Goal: Information Seeking & Learning: Learn about a topic

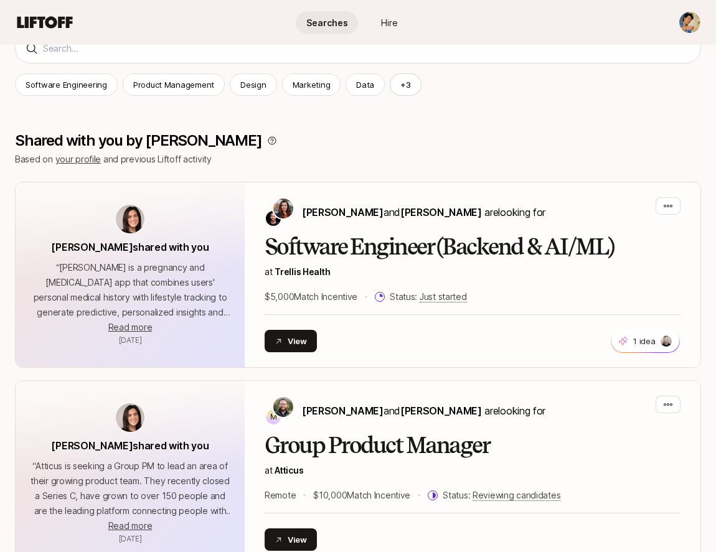
scroll to position [184, 0]
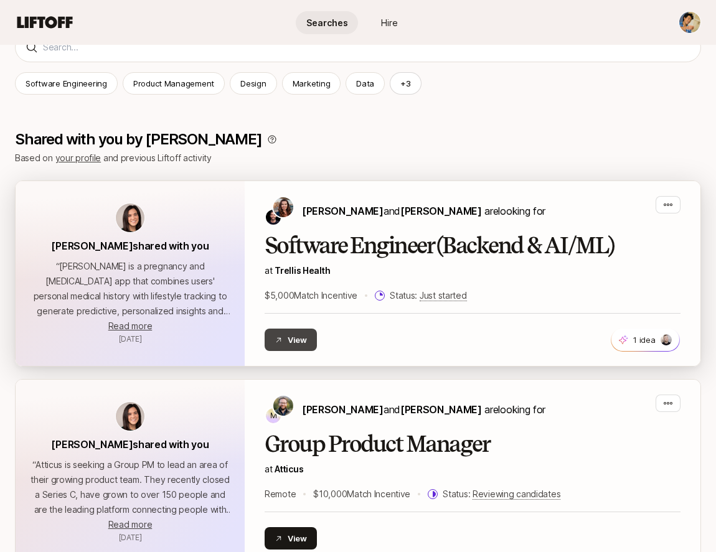
click at [305, 342] on button "View" at bounding box center [290, 340] width 52 height 22
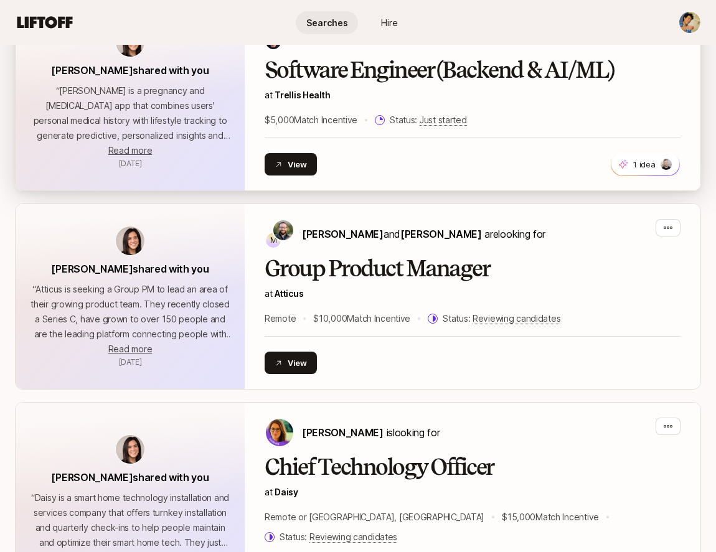
scroll to position [362, 0]
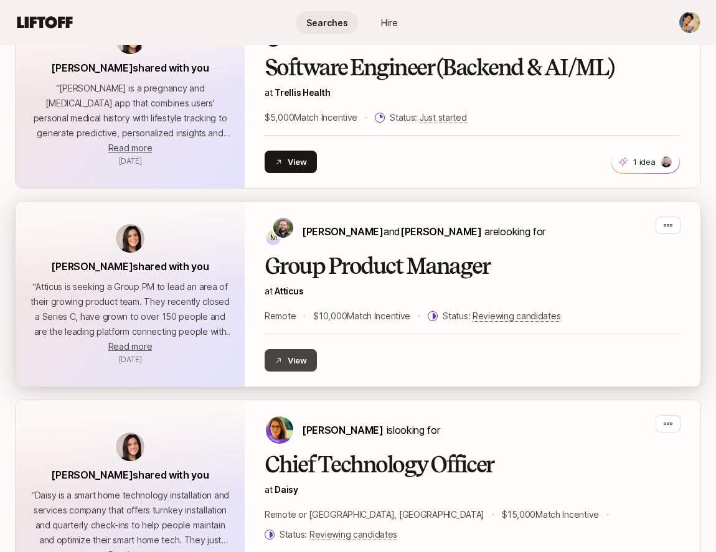
click at [297, 357] on button "View" at bounding box center [290, 360] width 52 height 22
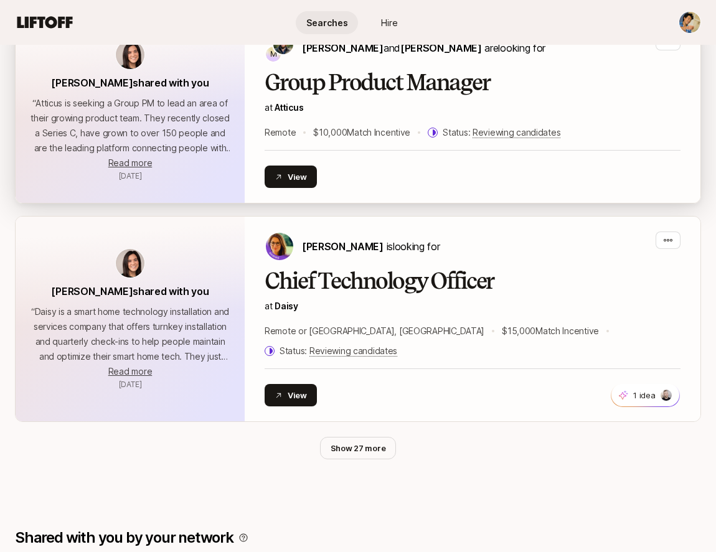
scroll to position [546, 0]
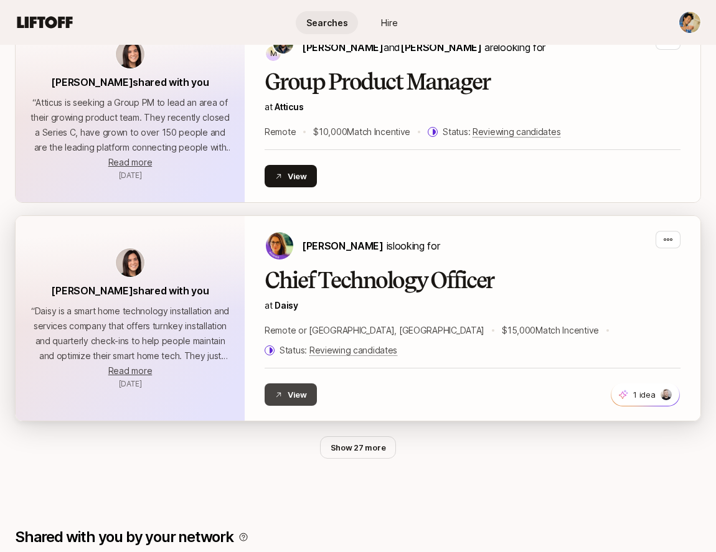
click at [302, 383] on button "View" at bounding box center [290, 394] width 52 height 22
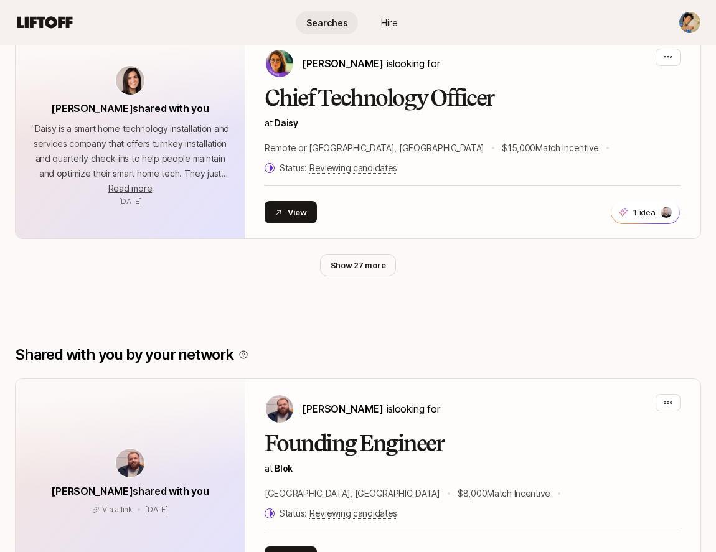
scroll to position [733, 0]
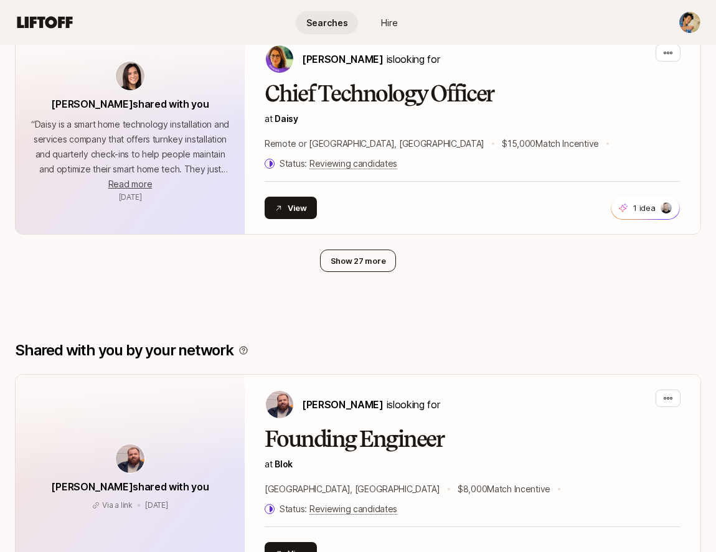
click at [334, 250] on button "Show 27 more" at bounding box center [358, 261] width 77 height 22
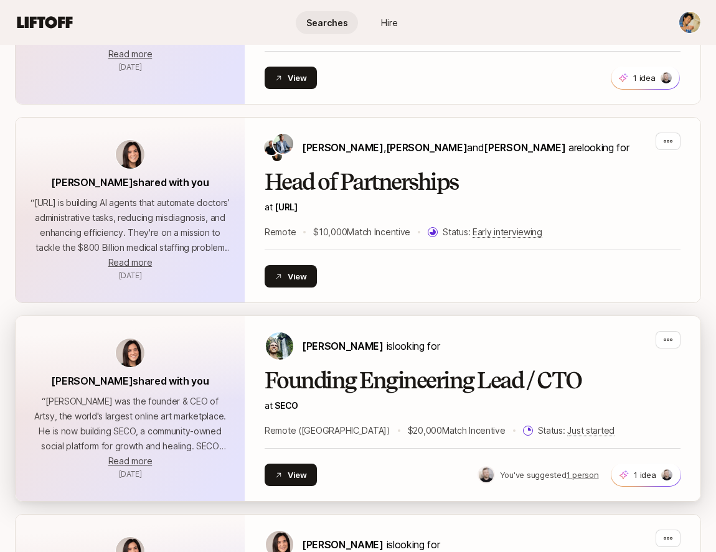
scroll to position [2363, 0]
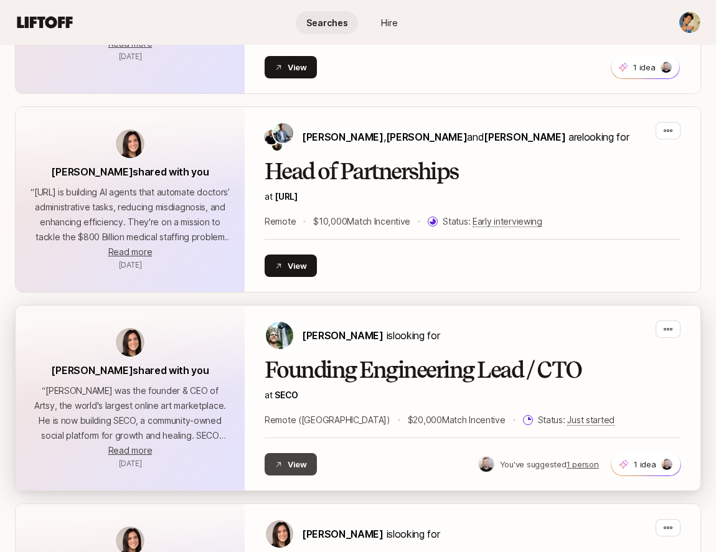
click at [310, 453] on button "View" at bounding box center [290, 464] width 52 height 22
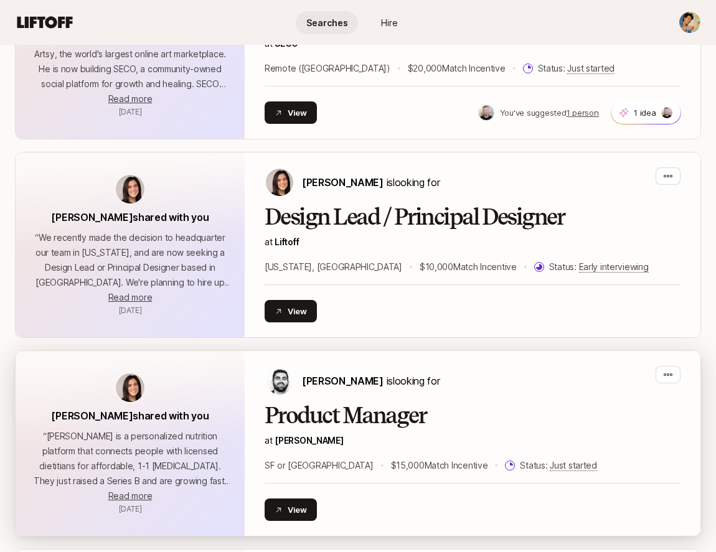
scroll to position [2716, 0]
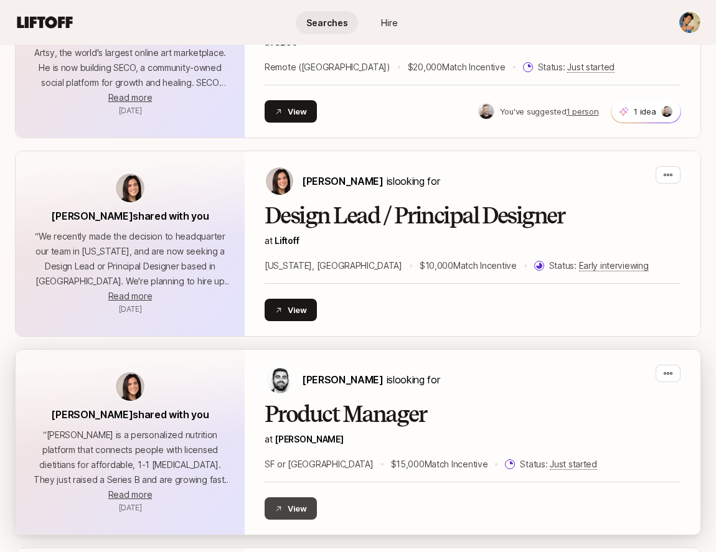
click at [301, 497] on button "View" at bounding box center [290, 508] width 52 height 22
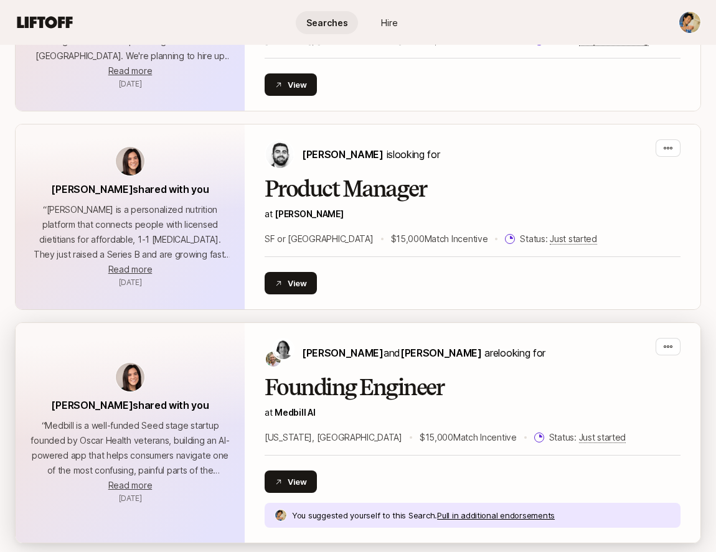
scroll to position [2959, 0]
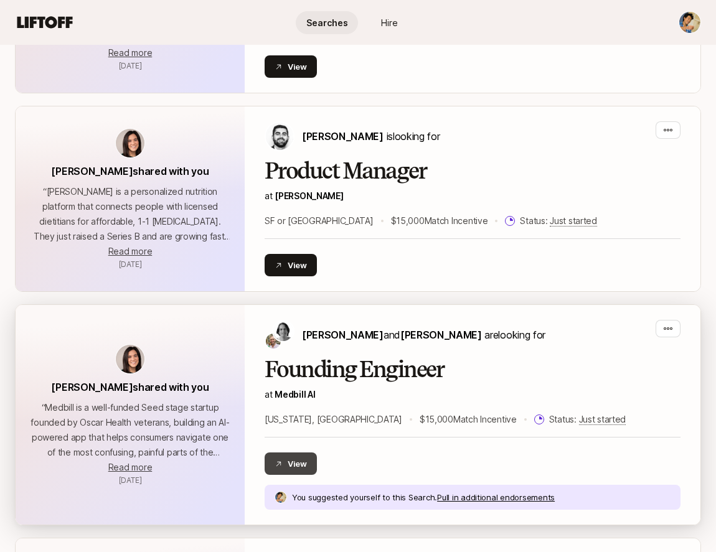
click at [296, 452] on button "View" at bounding box center [290, 463] width 52 height 22
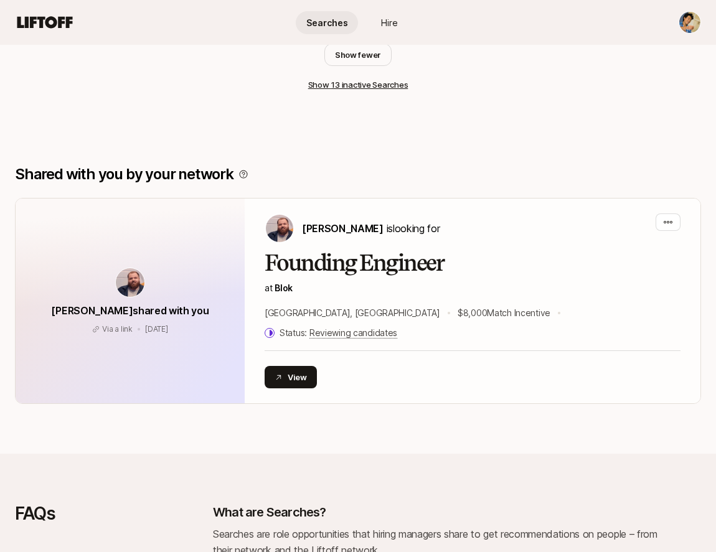
scroll to position [4054, 0]
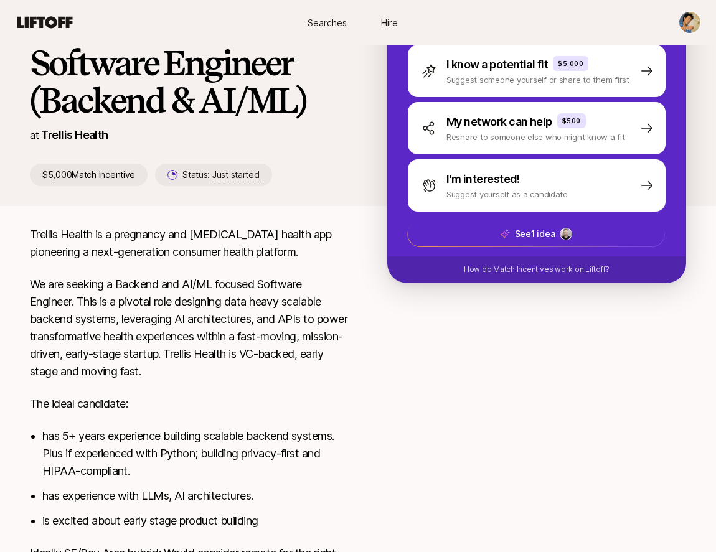
scroll to position [282, 0]
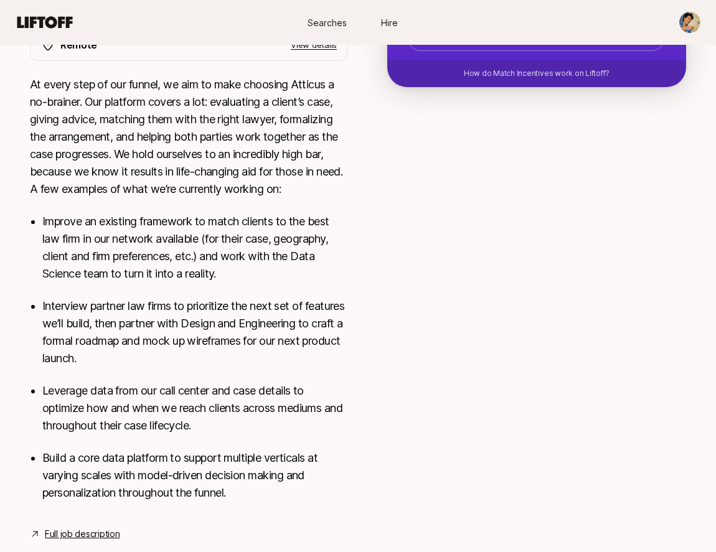
scroll to position [401, 0]
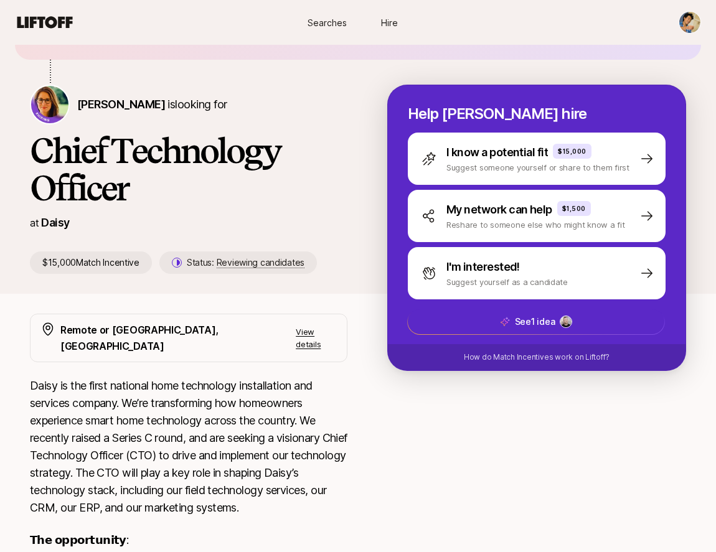
scroll to position [87, 0]
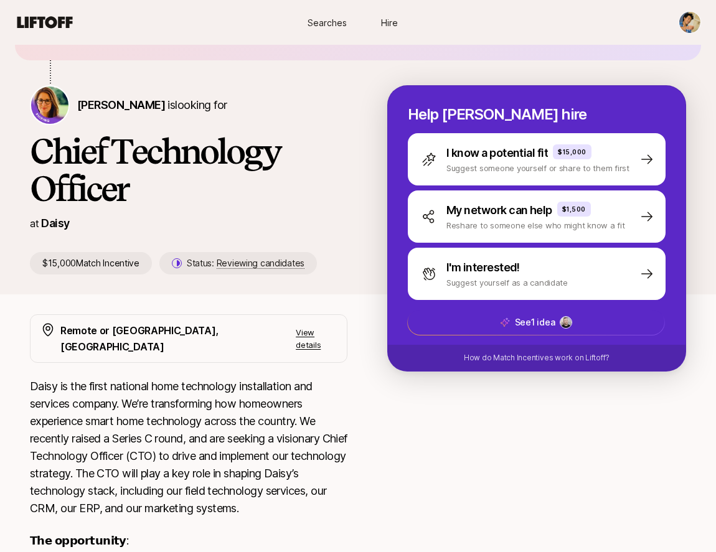
click at [321, 332] on p "View details" at bounding box center [316, 338] width 41 height 25
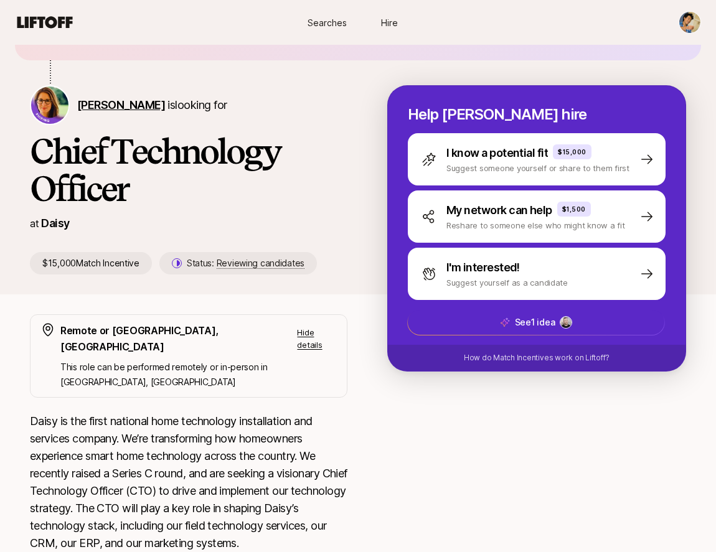
click at [165, 106] on span "Rebecca Hochreiter" at bounding box center [121, 104] width 88 height 13
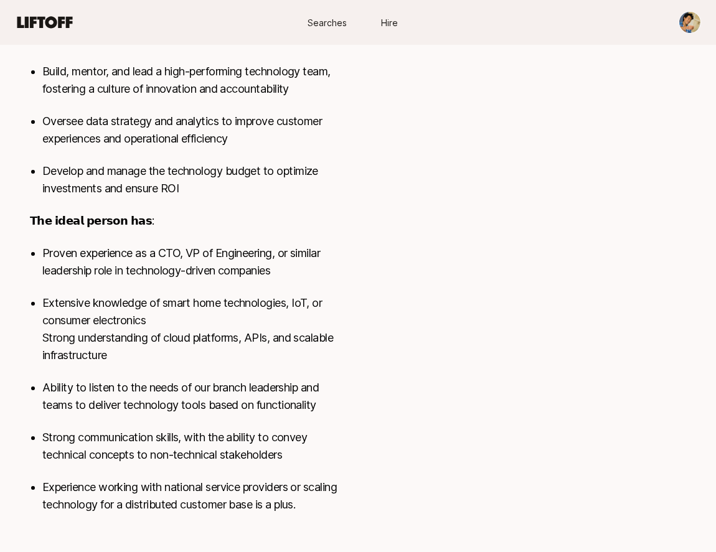
scroll to position [0, 0]
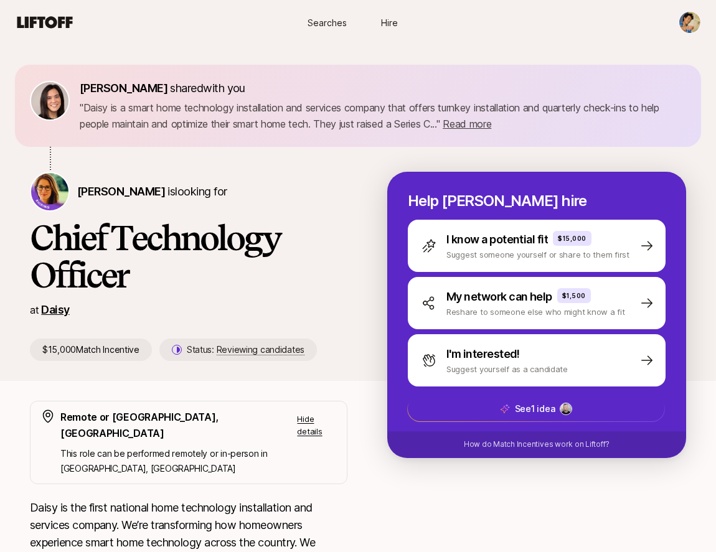
click at [56, 306] on link "Daisy" at bounding box center [55, 309] width 28 height 13
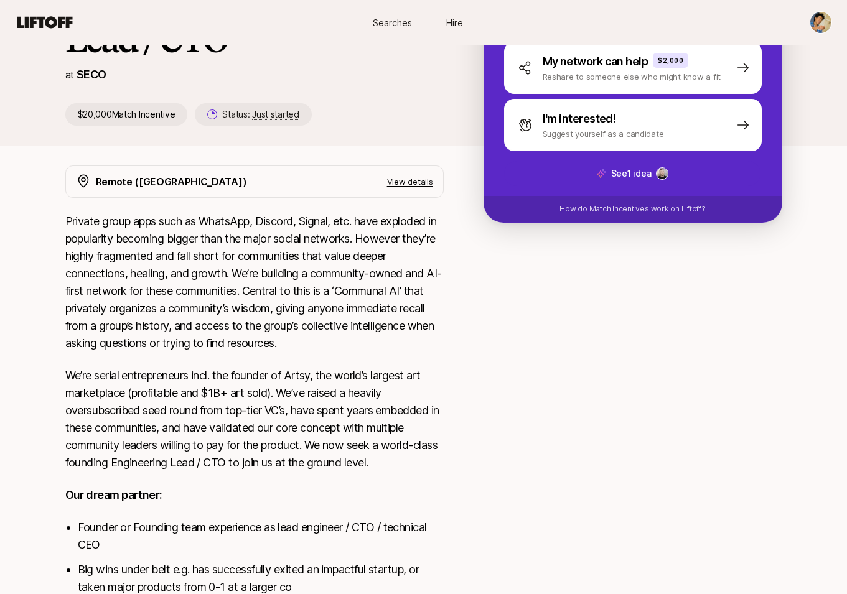
scroll to position [237, 0]
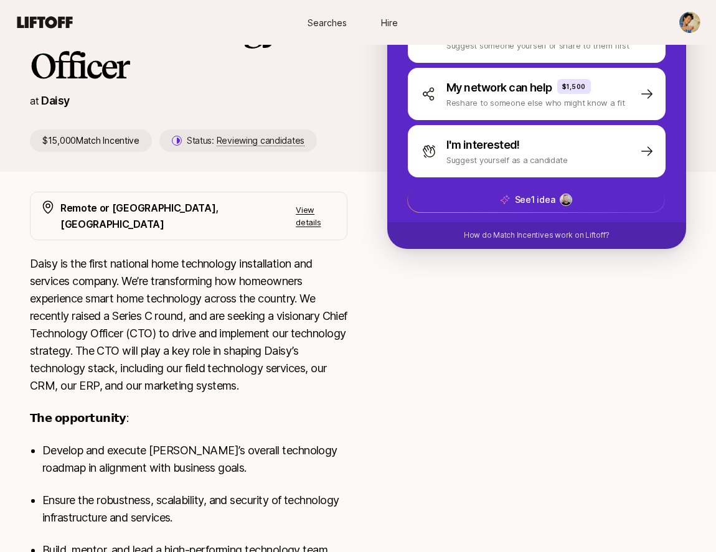
scroll to position [271, 0]
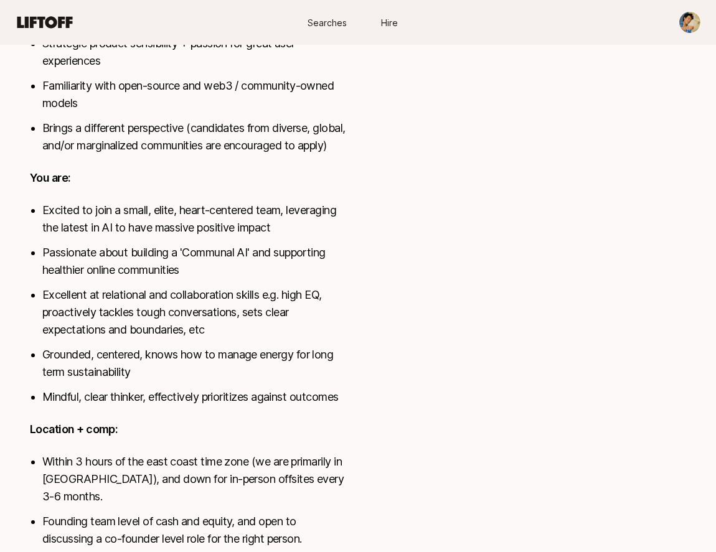
scroll to position [1011, 0]
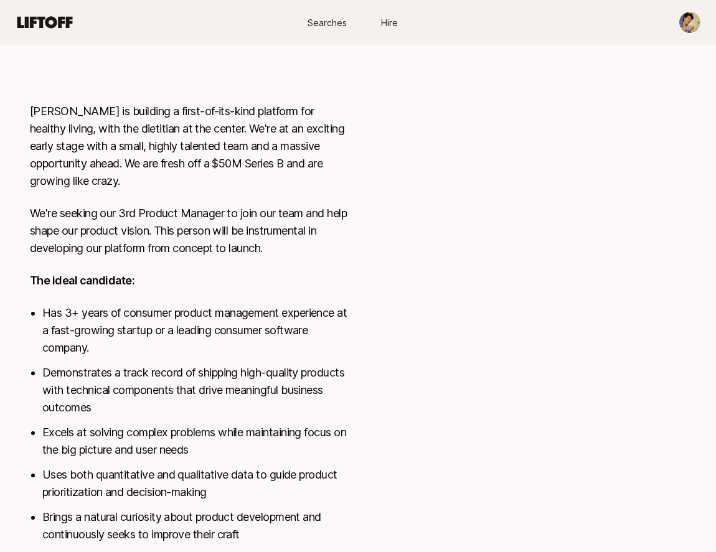
scroll to position [597, 0]
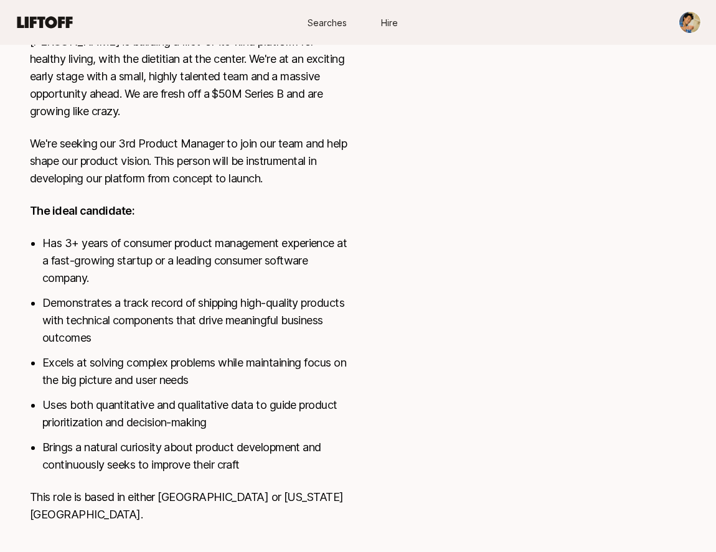
click at [87, 548] on link "Full job description" at bounding box center [82, 555] width 75 height 15
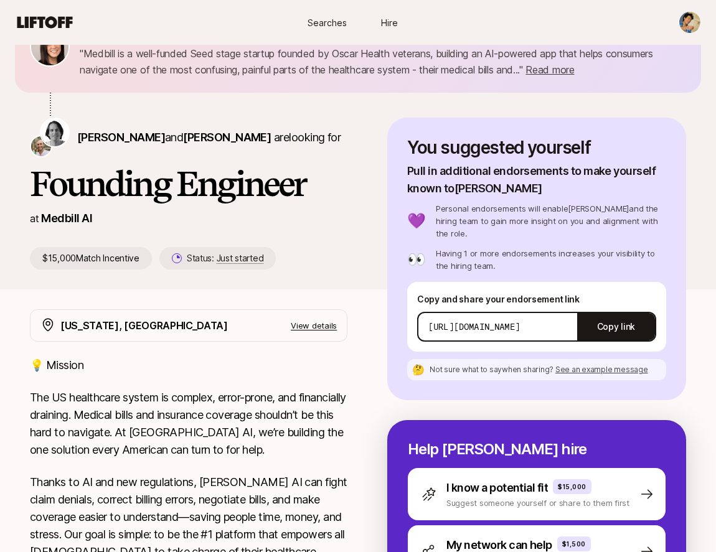
scroll to position [260, 0]
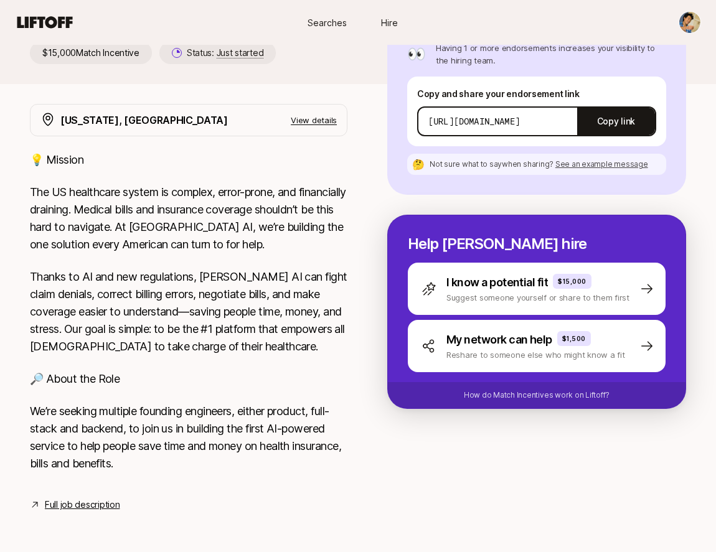
click at [69, 502] on link "Full job description" at bounding box center [82, 504] width 75 height 15
